Goal: Navigation & Orientation: Find specific page/section

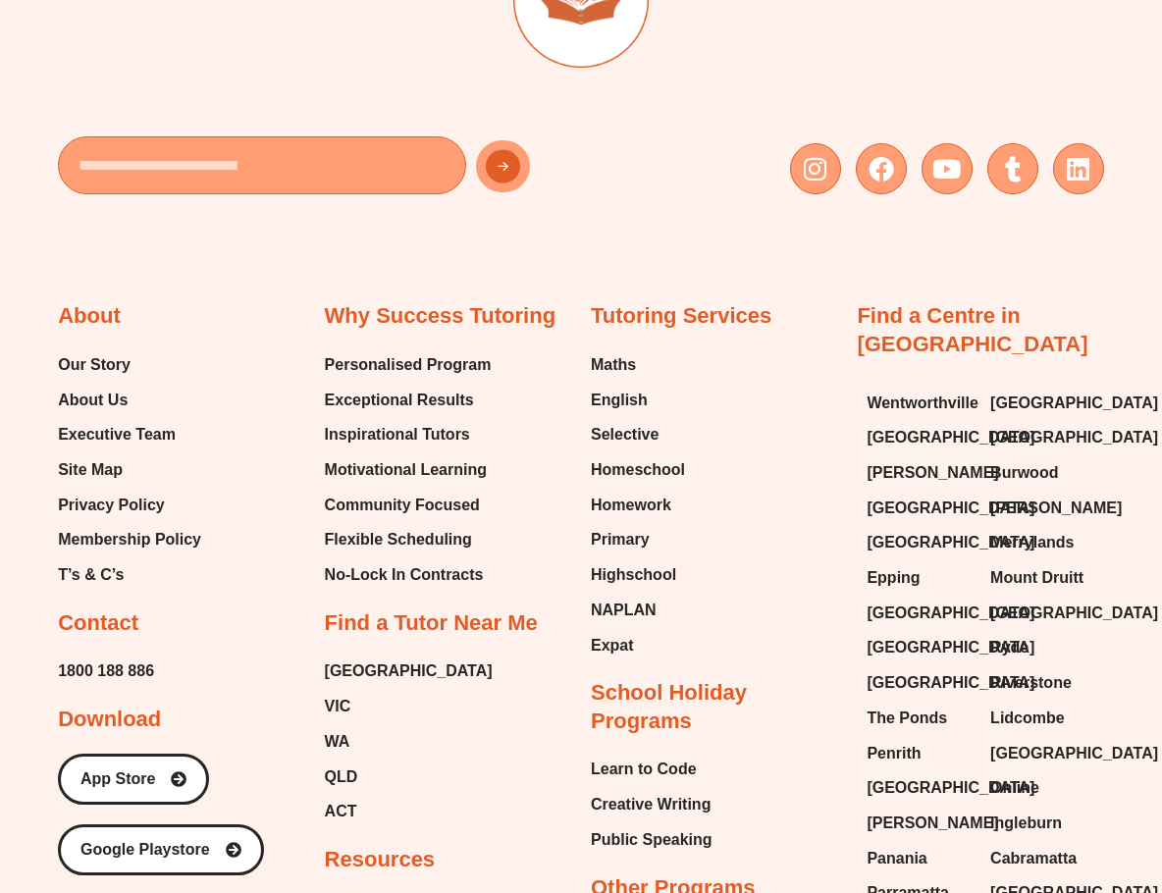
scroll to position [7568, 0]
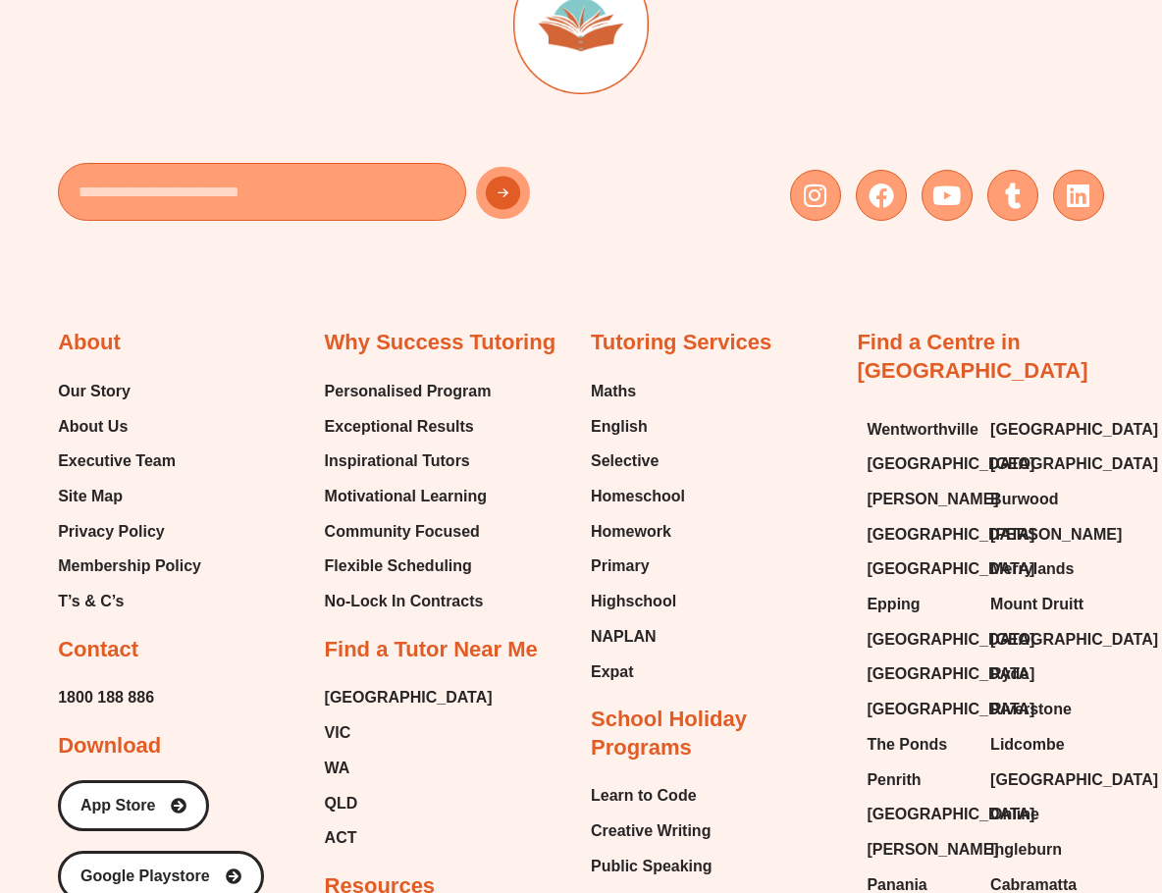
click at [383, 636] on h2 "Find a Tutor Near Me" at bounding box center [431, 650] width 213 height 28
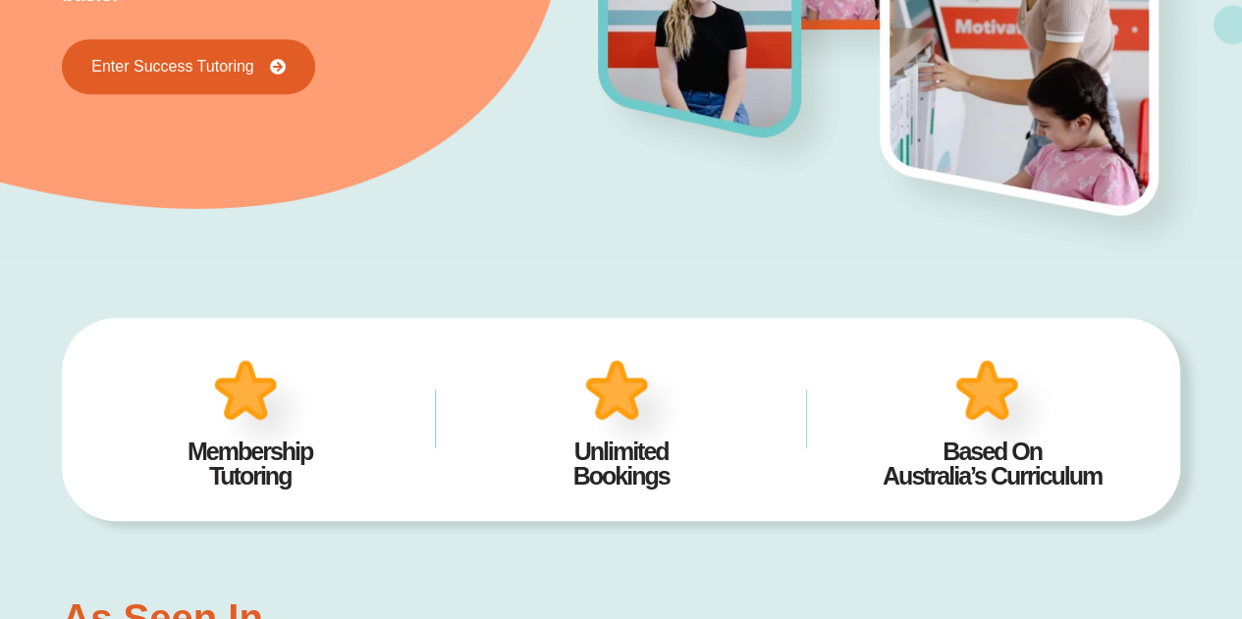
scroll to position [0, 0]
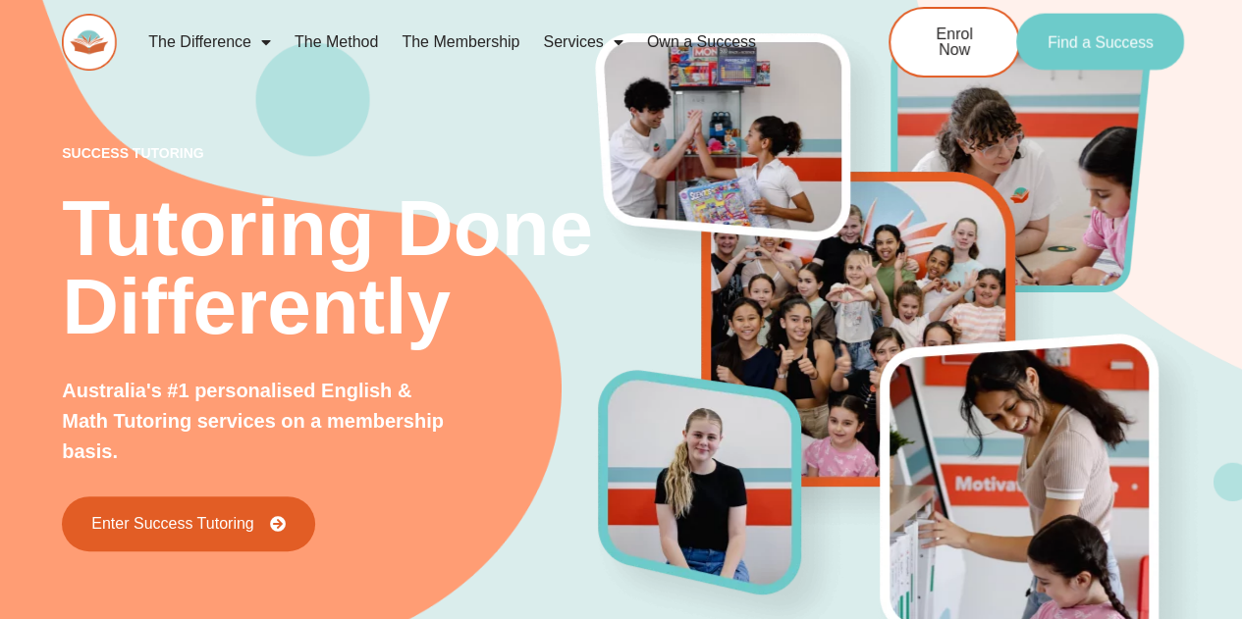
click at [1053, 31] on link "Find a Success" at bounding box center [1100, 42] width 168 height 57
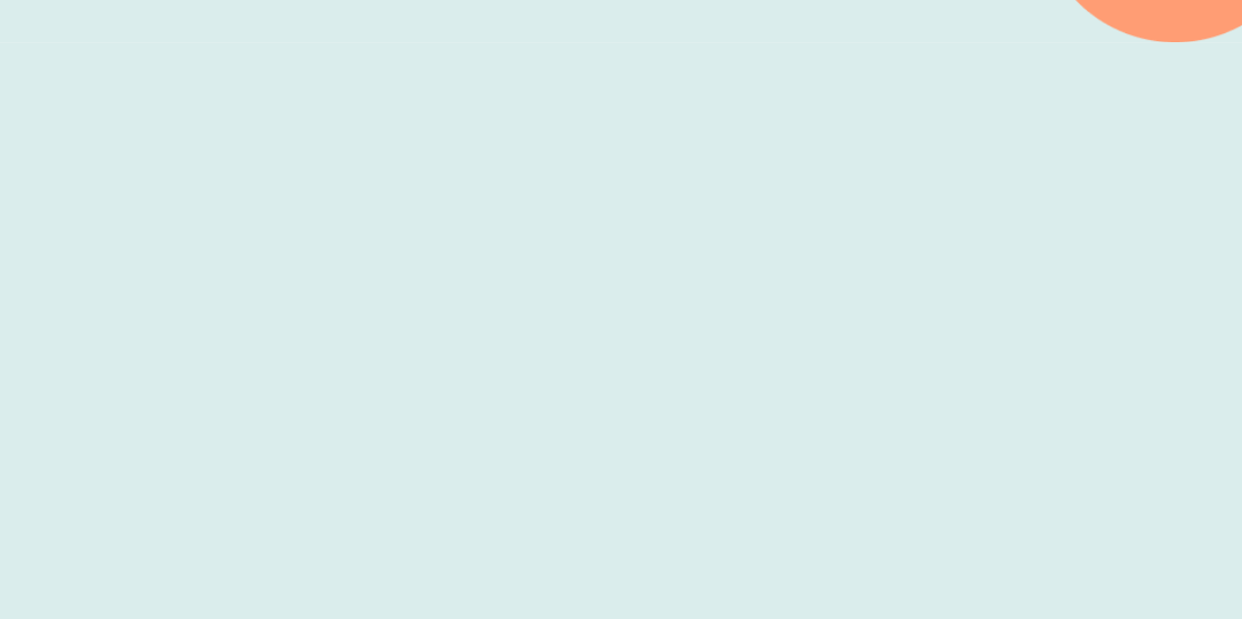
scroll to position [683, 0]
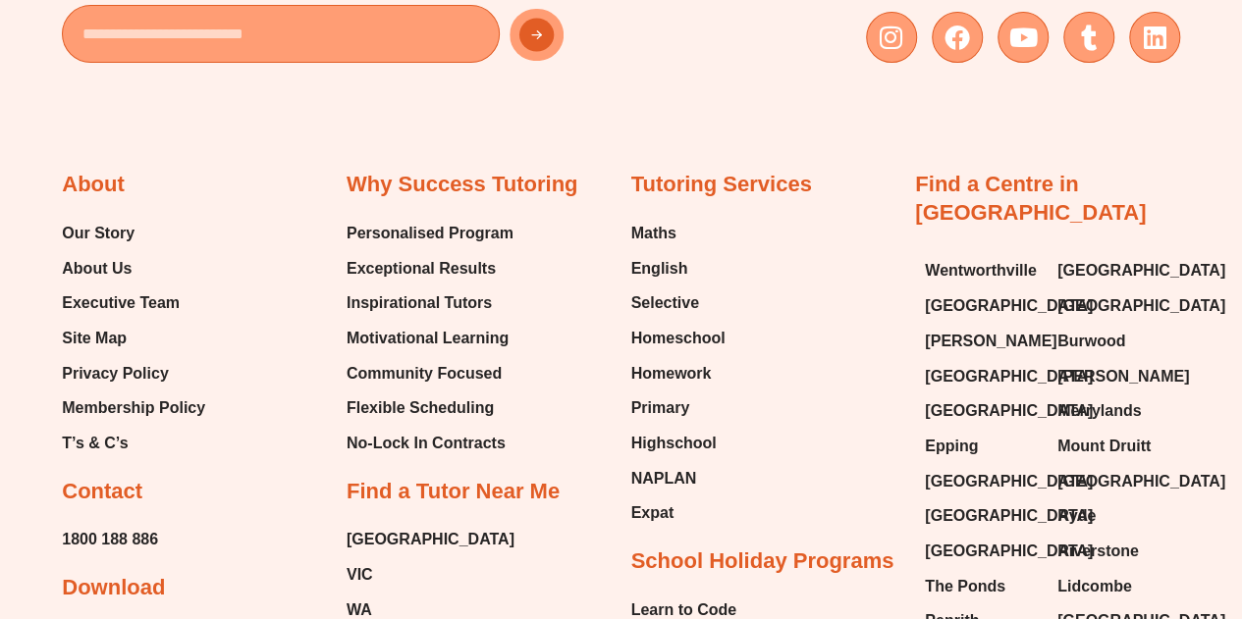
scroll to position [8301, 0]
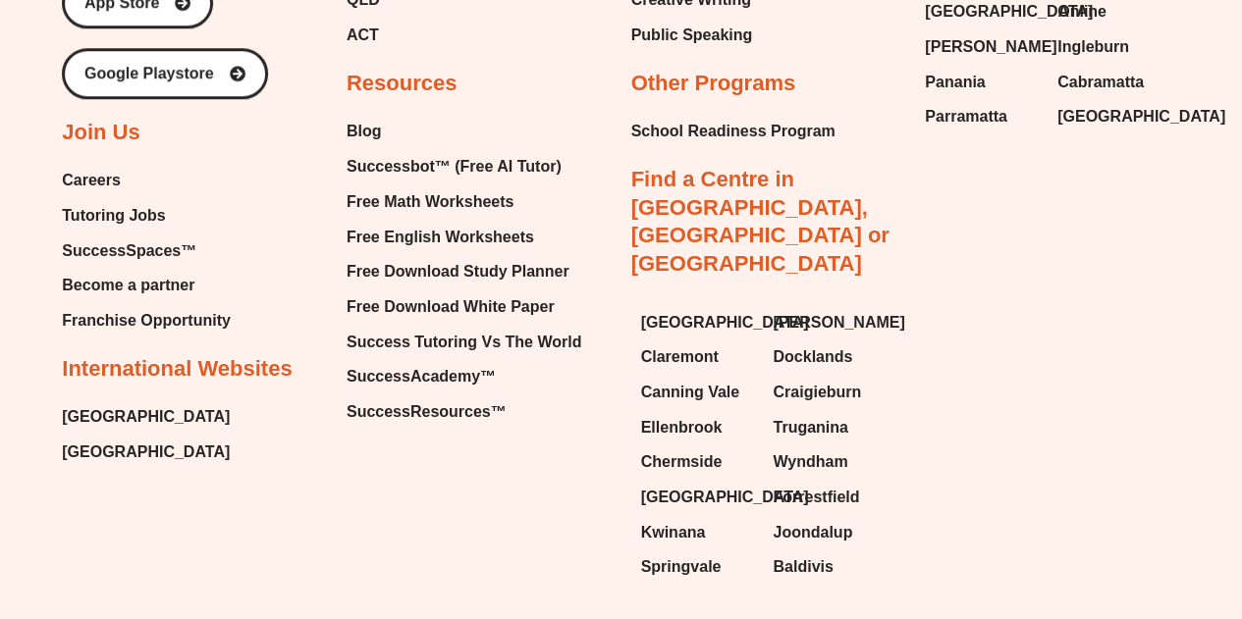
click at [126, 402] on span "[GEOGRAPHIC_DATA]" at bounding box center [146, 416] width 168 height 29
